Goal: Task Accomplishment & Management: Use online tool/utility

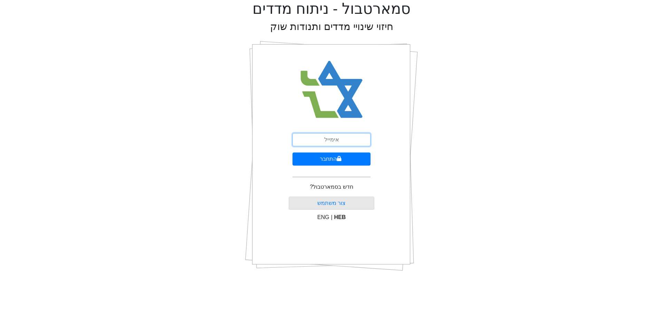
drag, startPoint x: 334, startPoint y: 141, endPoint x: 326, endPoint y: 140, distance: 7.3
click at [326, 140] on input "email" at bounding box center [332, 139] width 78 height 13
type input "[EMAIL_ADDRESS][DOMAIN_NAME]"
click at [310, 159] on button "התחבר" at bounding box center [332, 159] width 78 height 13
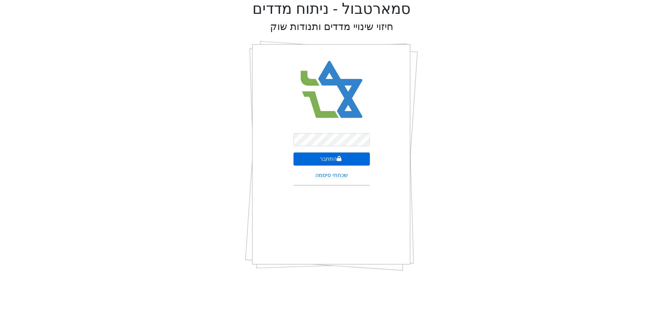
click at [310, 159] on button "התחבר" at bounding box center [332, 159] width 76 height 13
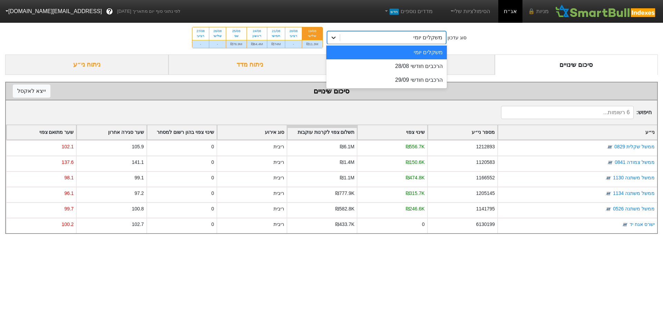
click at [334, 37] on icon at bounding box center [333, 37] width 7 height 7
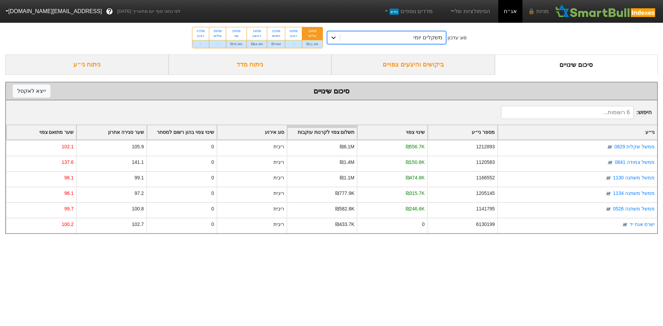
click at [334, 37] on icon at bounding box center [333, 37] width 7 height 7
click at [380, 68] on div "ביקושים והיצעים צפויים" at bounding box center [413, 65] width 163 height 20
